Goal: Task Accomplishment & Management: Manage account settings

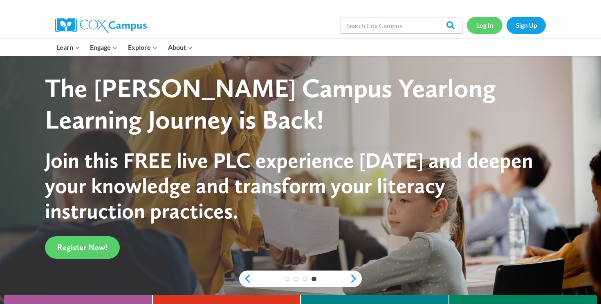
click at [487, 26] on link "Log In" at bounding box center [485, 25] width 36 height 17
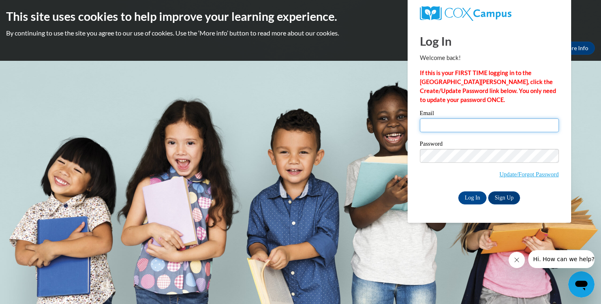
click at [478, 127] on input "Email" at bounding box center [489, 125] width 139 height 14
click at [493, 106] on div "Log In Welcome back! If this is your FIRST TIME logging in to the NEW Cox Campu…" at bounding box center [489, 115] width 139 height 180
click at [485, 125] on input "Email" at bounding box center [489, 125] width 139 height 14
type input "[EMAIL_ADDRESS][DOMAIN_NAME]"
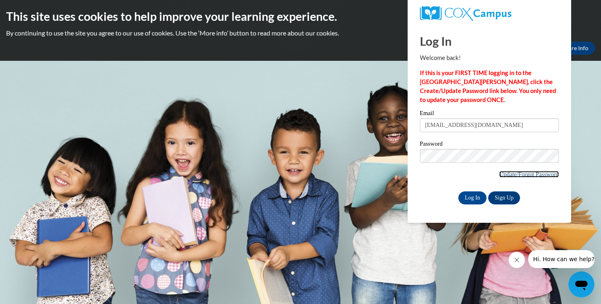
click at [509, 175] on link "Update/Forgot Password" at bounding box center [528, 174] width 59 height 7
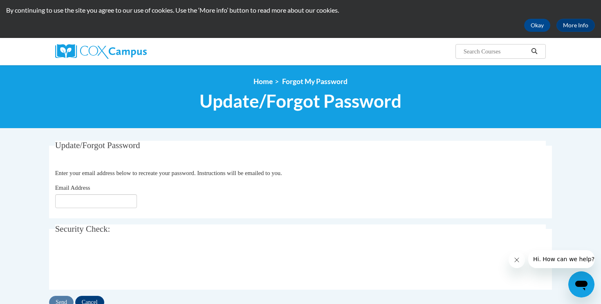
scroll to position [60, 0]
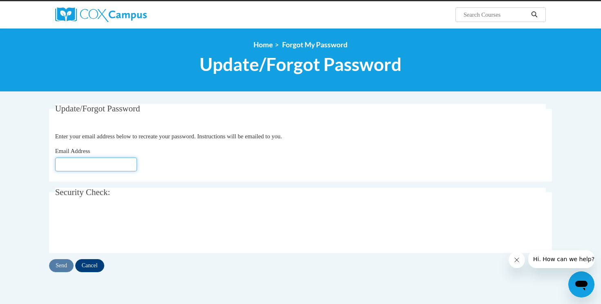
click at [130, 165] on input "Email Address" at bounding box center [96, 165] width 82 height 14
type input "lphilli9@my.athens.edu"
click at [61, 266] on input "Send" at bounding box center [61, 265] width 25 height 13
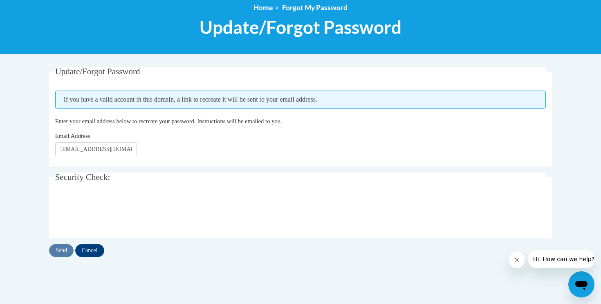
scroll to position [92, 0]
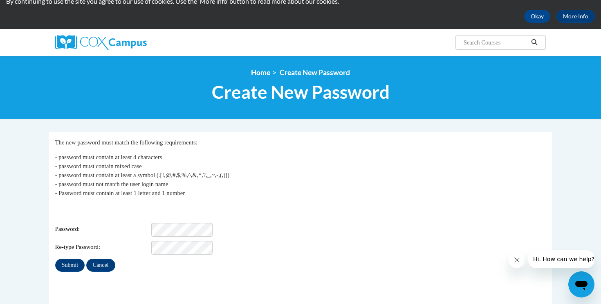
scroll to position [32, 0]
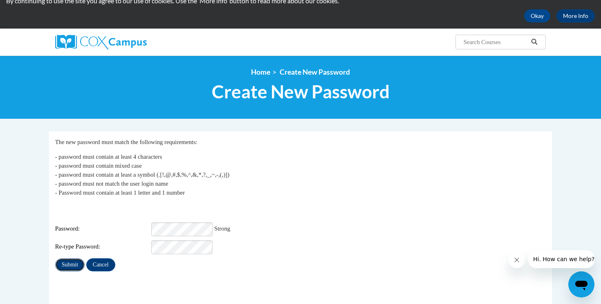
click at [75, 259] on input "Submit" at bounding box center [69, 265] width 29 height 13
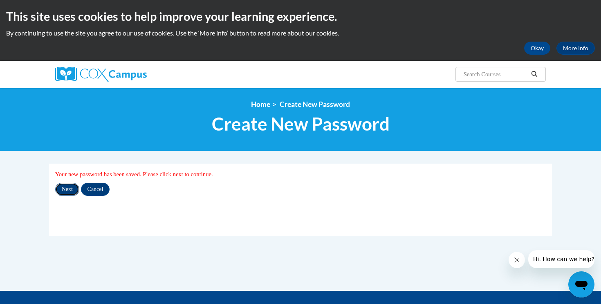
click at [67, 192] on input "Next" at bounding box center [67, 189] width 24 height 13
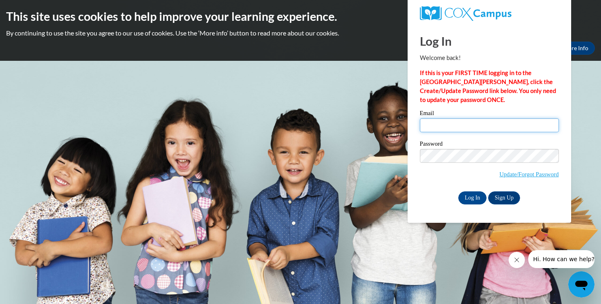
click at [440, 126] on input "Email" at bounding box center [489, 125] width 139 height 14
type input "lphilli9@my.athens.edu"
click at [480, 200] on input "Log In" at bounding box center [472, 198] width 29 height 13
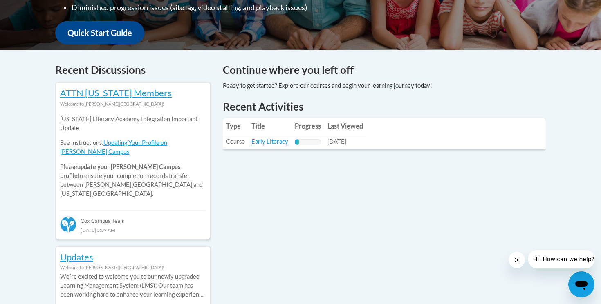
scroll to position [301, 0]
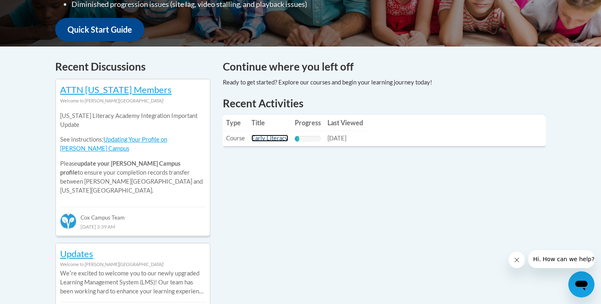
click at [272, 138] on link "Early Literacy" at bounding box center [269, 138] width 37 height 7
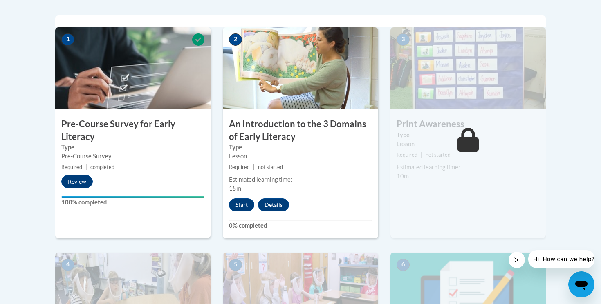
scroll to position [284, 0]
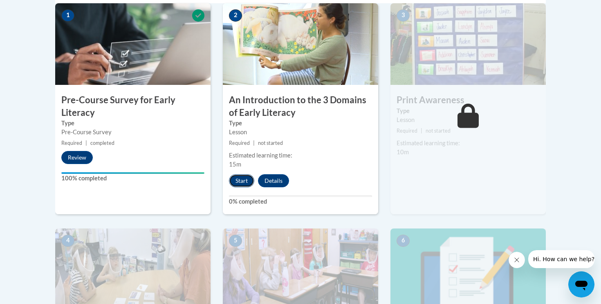
click at [243, 179] on button "Start" at bounding box center [241, 180] width 25 height 13
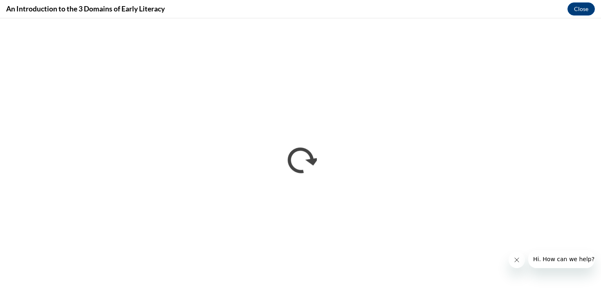
scroll to position [0, 0]
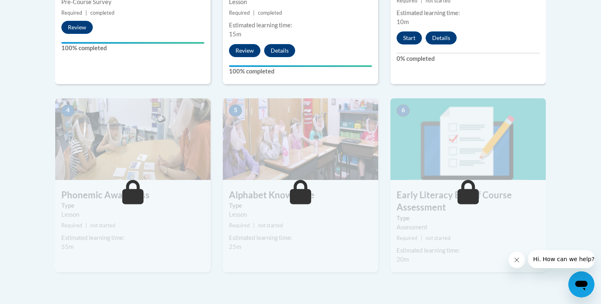
scroll to position [414, 0]
